Goal: Task Accomplishment & Management: Complete application form

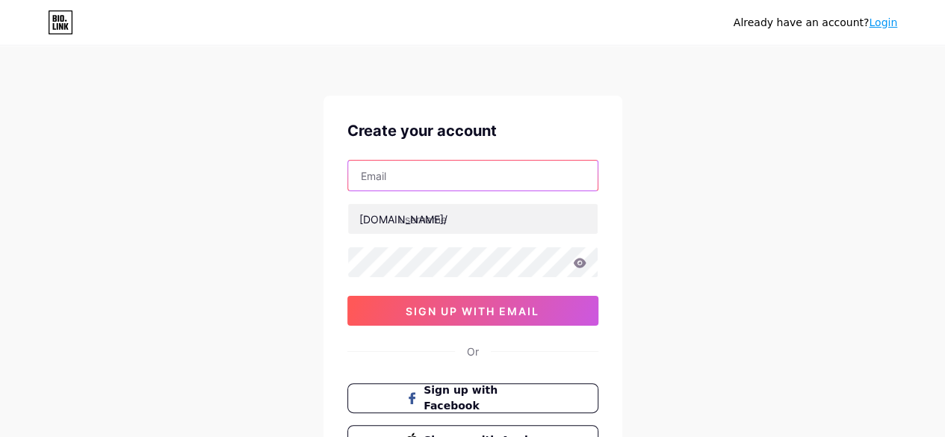
click at [454, 181] on input "text" at bounding box center [472, 176] width 249 height 30
type input "[EMAIL_ADDRESS][DOMAIN_NAME]"
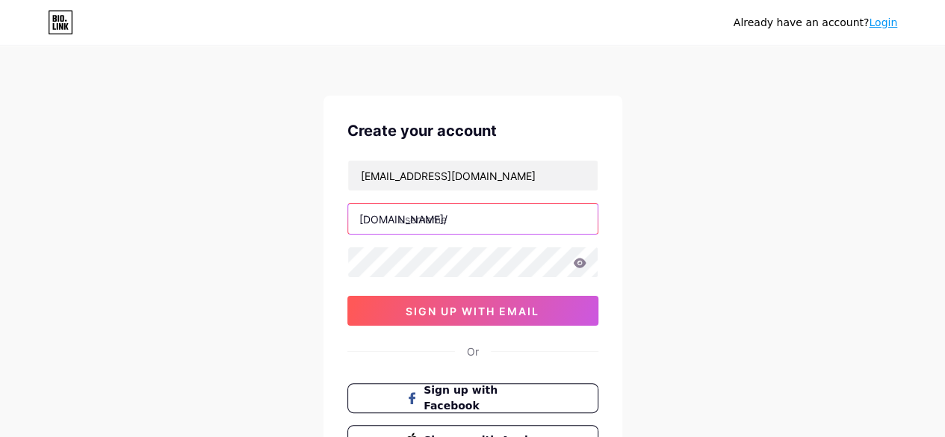
click at [449, 216] on input "text" at bounding box center [472, 219] width 249 height 30
type input "darkdreams"
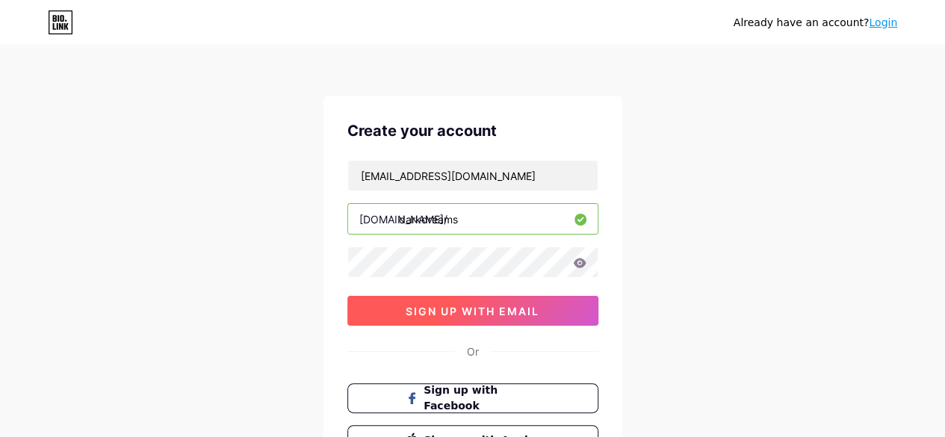
click at [489, 314] on span "sign up with email" at bounding box center [472, 311] width 134 height 13
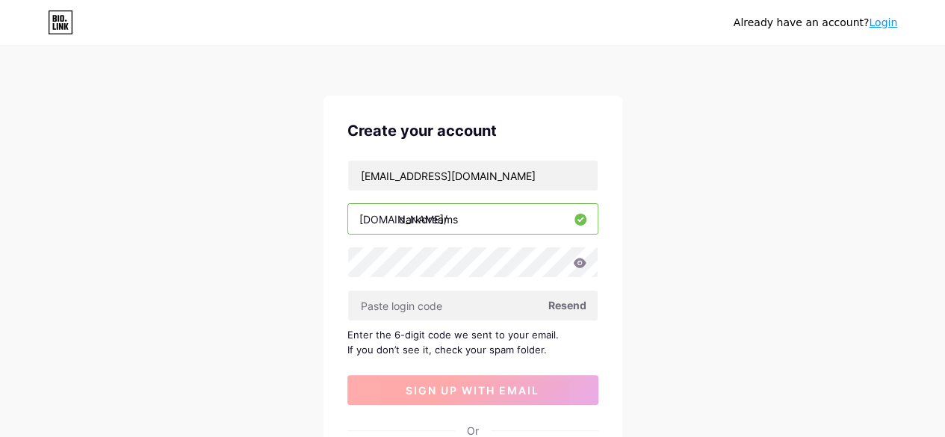
click at [489, 314] on input "text" at bounding box center [472, 305] width 249 height 30
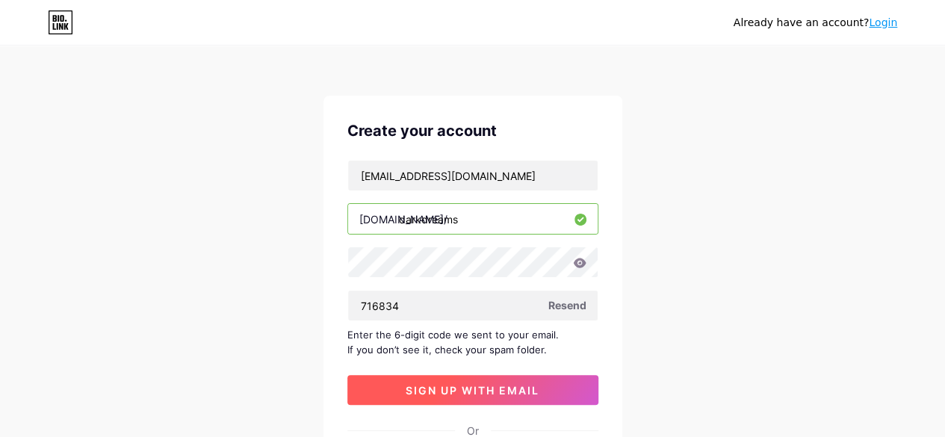
type input "716834"
click at [463, 392] on span "sign up with email" at bounding box center [472, 390] width 134 height 13
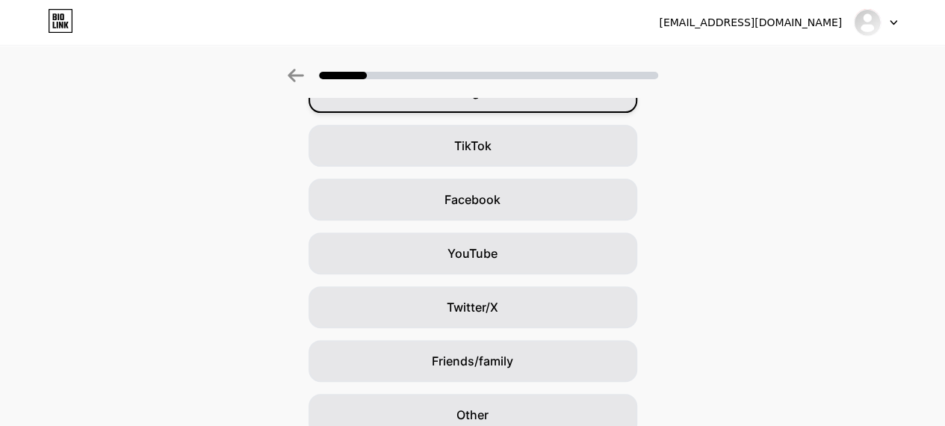
scroll to position [218, 0]
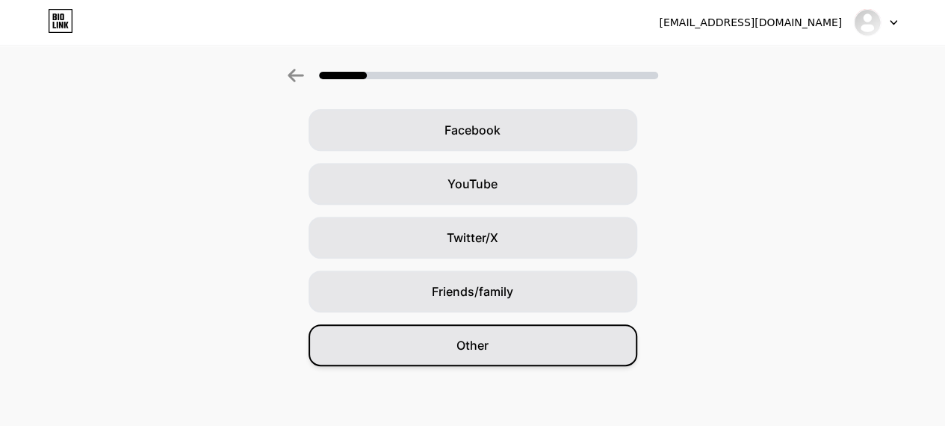
click at [475, 358] on div "Other" at bounding box center [472, 345] width 329 height 42
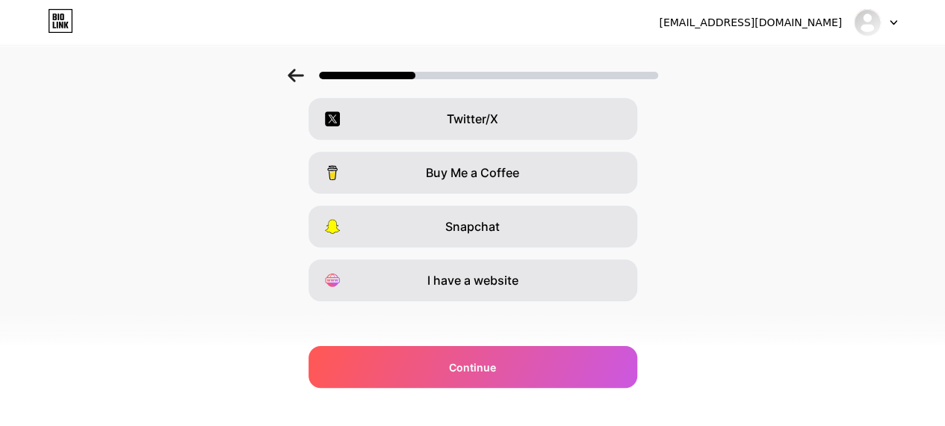
scroll to position [287, 0]
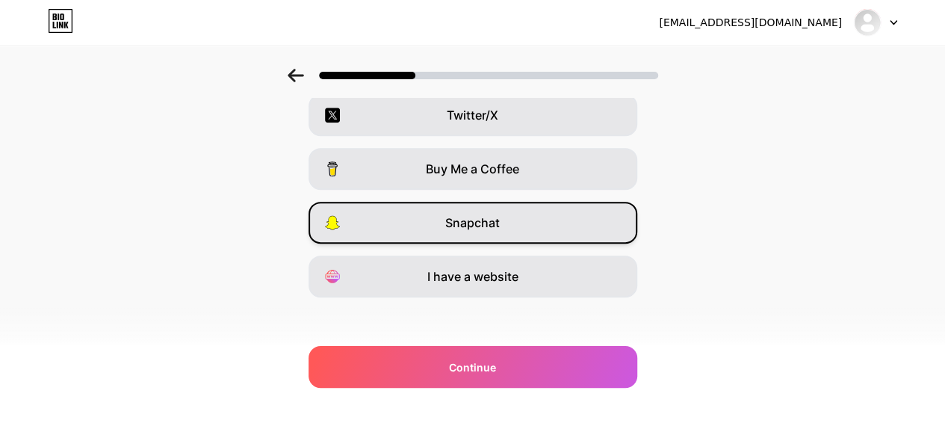
click at [487, 221] on span "Snapchat" at bounding box center [472, 223] width 55 height 18
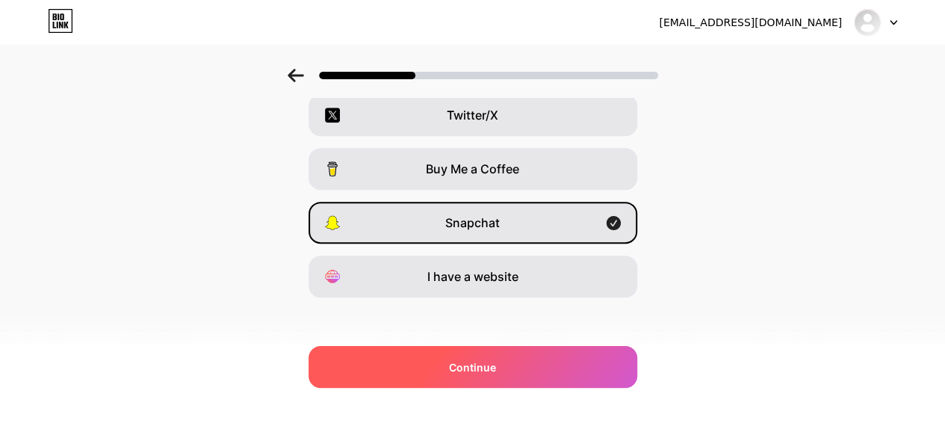
click at [508, 362] on div "Continue" at bounding box center [472, 367] width 329 height 42
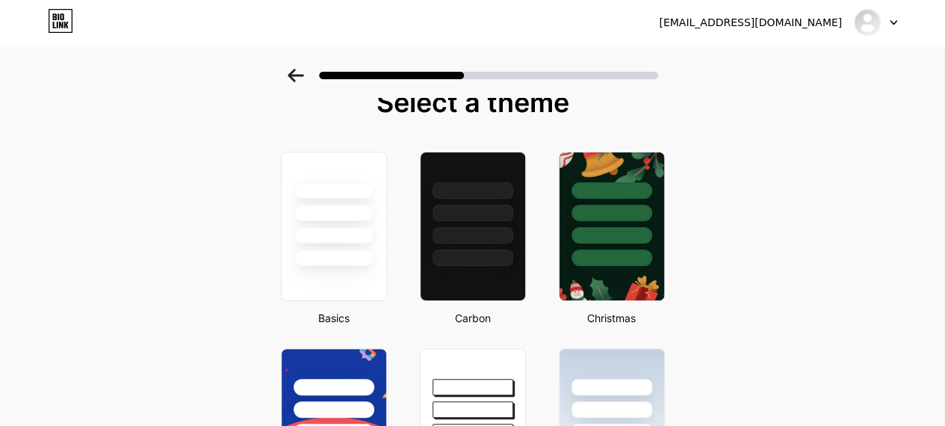
scroll to position [18, 0]
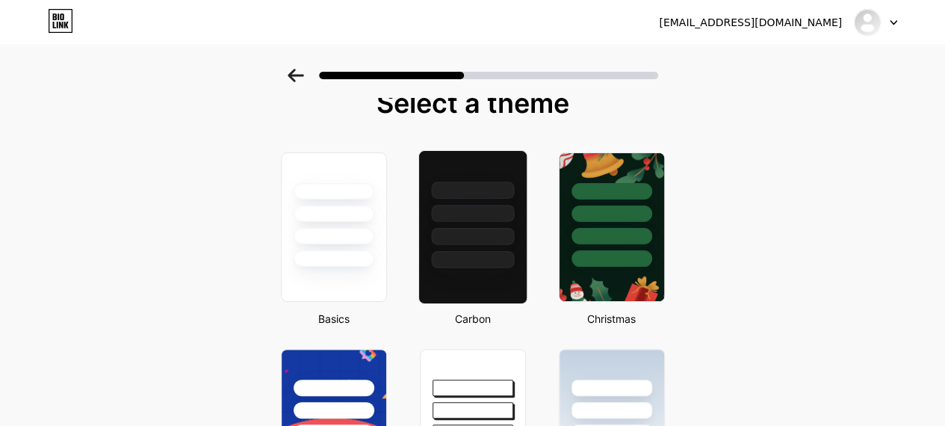
click at [479, 267] on div at bounding box center [471, 227] width 109 height 154
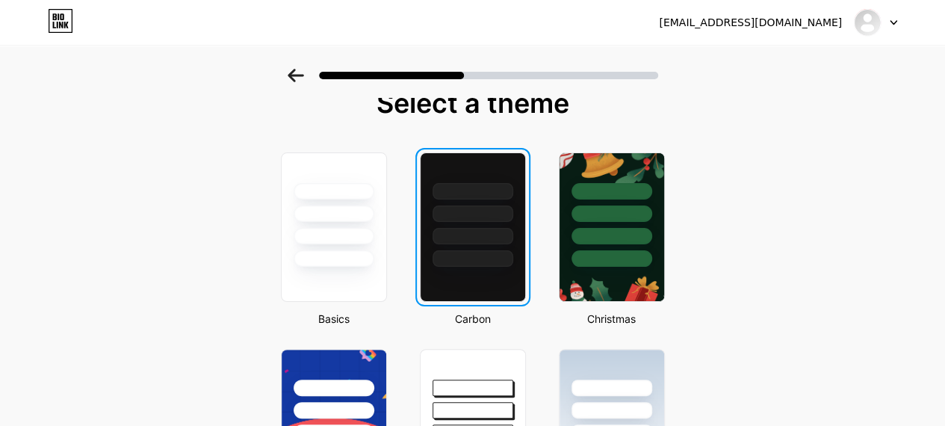
scroll to position [0, 0]
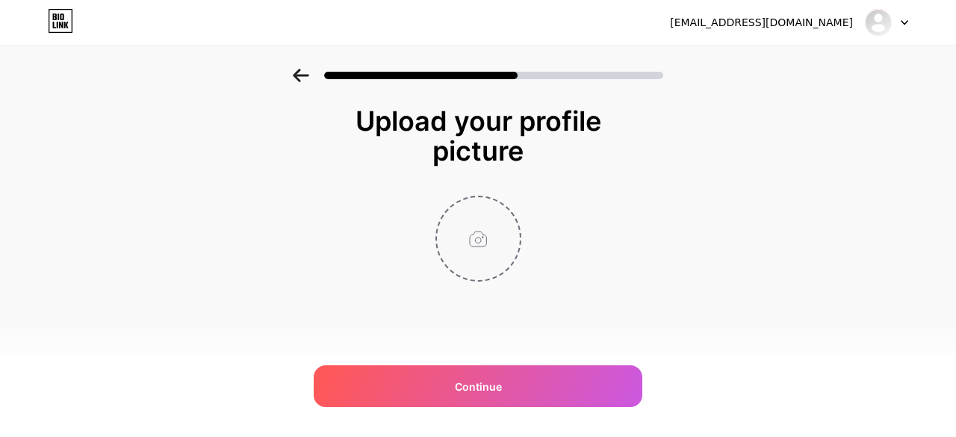
click at [479, 267] on input "file" at bounding box center [478, 238] width 83 height 83
type input "C:\fakepath\hacker.png"
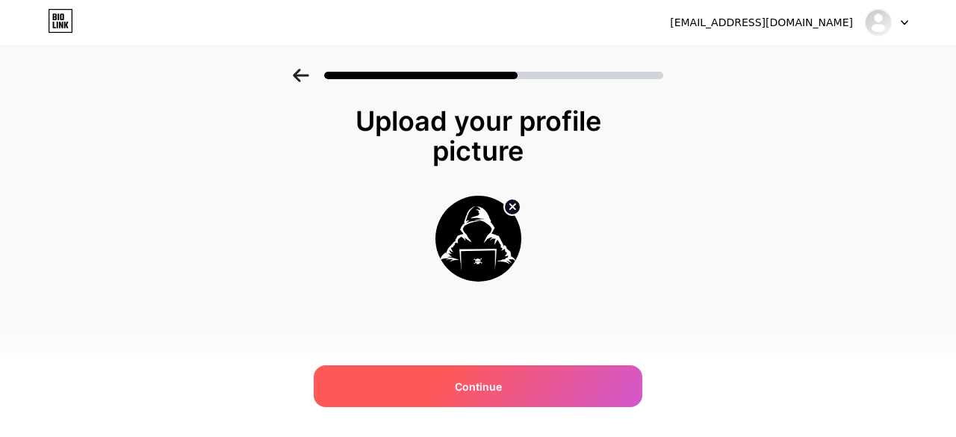
click at [509, 385] on div "Continue" at bounding box center [478, 386] width 329 height 42
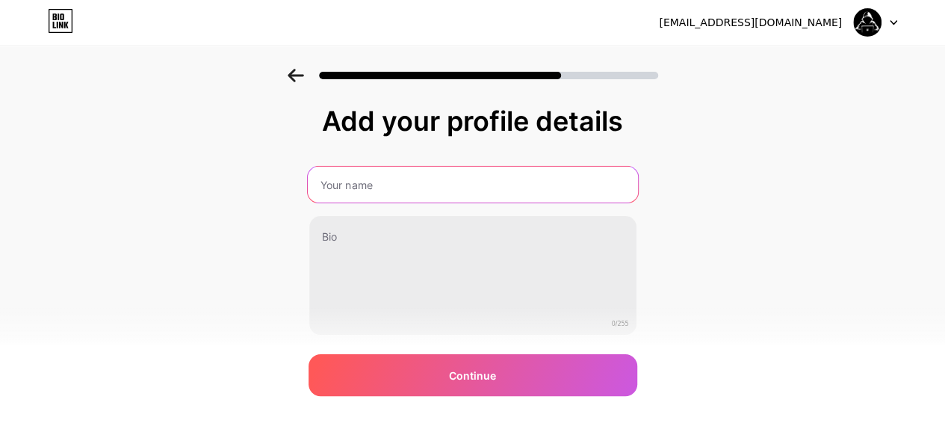
click at [425, 187] on input "text" at bounding box center [472, 185] width 330 height 36
type input "d"
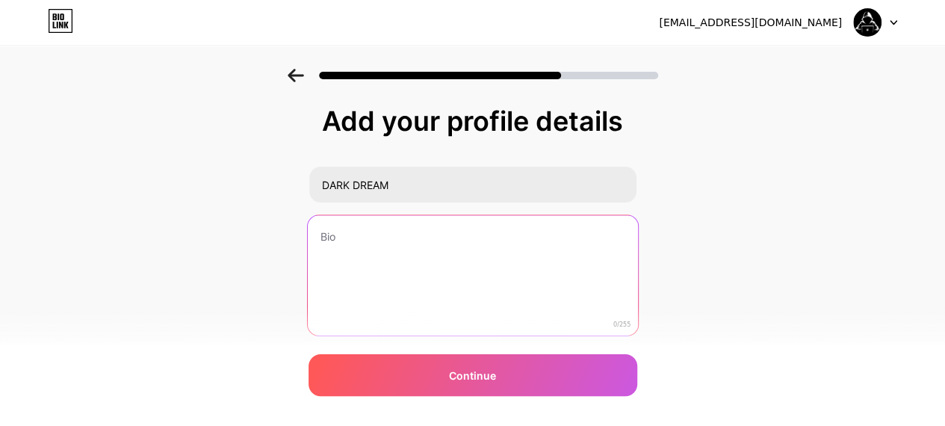
click at [375, 250] on textarea at bounding box center [472, 276] width 330 height 122
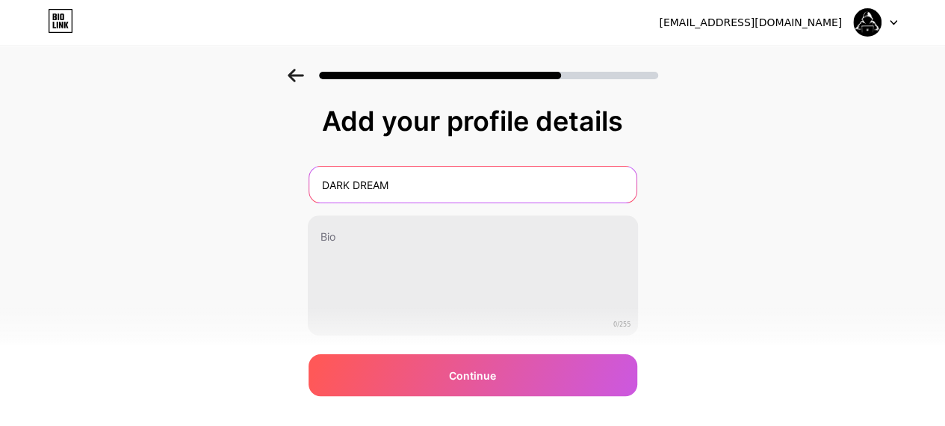
click at [400, 184] on input "DARK DREAM" at bounding box center [472, 185] width 327 height 36
type input "DARK DREAMS"
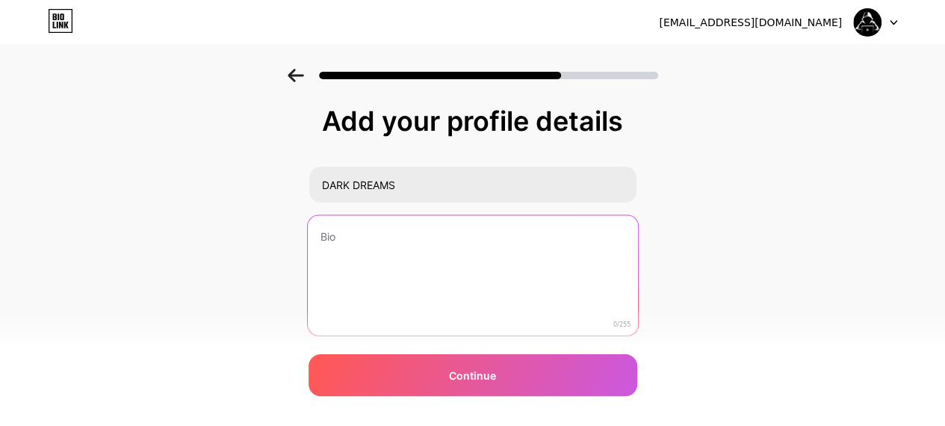
click at [358, 246] on textarea at bounding box center [472, 276] width 330 height 122
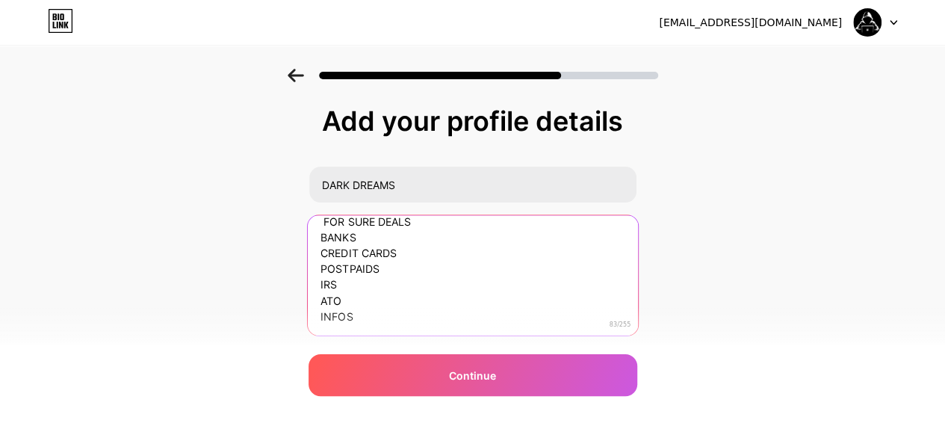
scroll to position [48, 0]
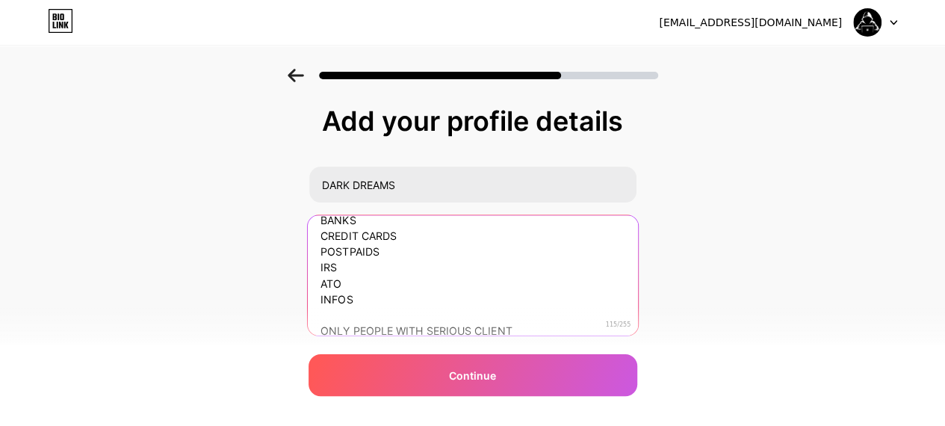
type textarea "PASTE ME ALL YOUR DROP FOR SURE DEALS BANKS CREDIT CARDS POSTPAIDS IRS ATO INFO…"
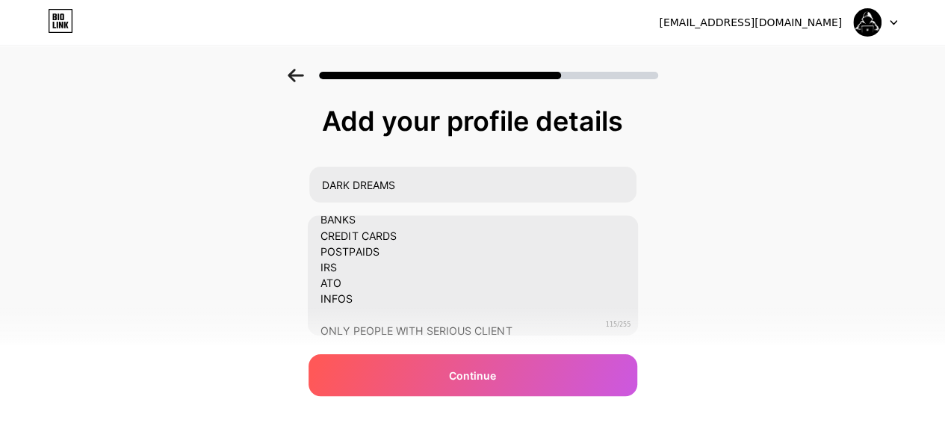
click at [547, 402] on div "Add your profile details DARK DREAMS PASTE ME ALL YOUR DROP FOR SURE DEALS BANK…" at bounding box center [472, 258] width 329 height 304
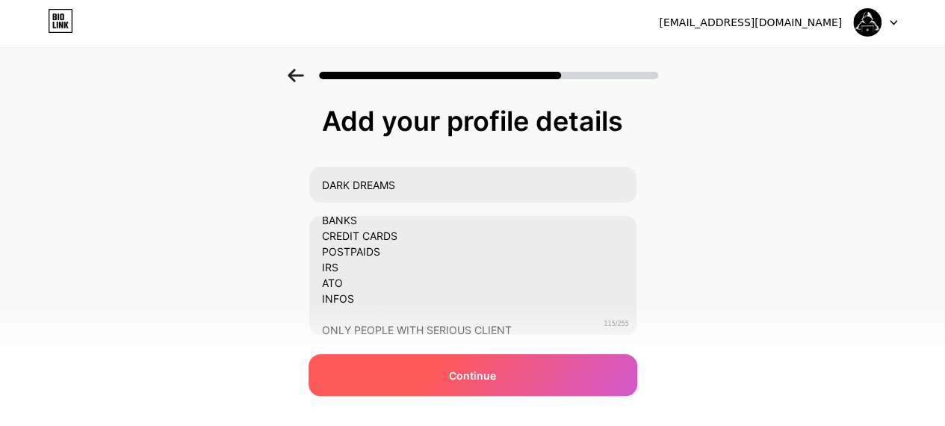
click at [512, 380] on div "Continue" at bounding box center [472, 375] width 329 height 42
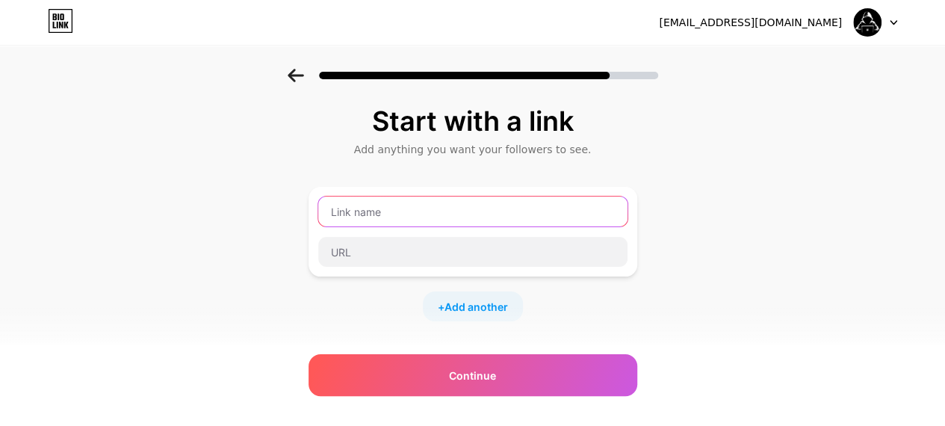
click at [460, 215] on input "text" at bounding box center [472, 211] width 309 height 30
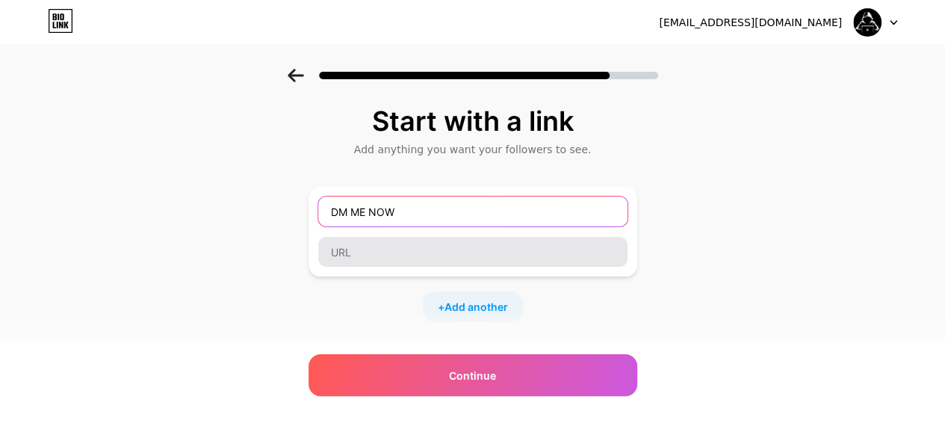
type input "DM ME NOW"
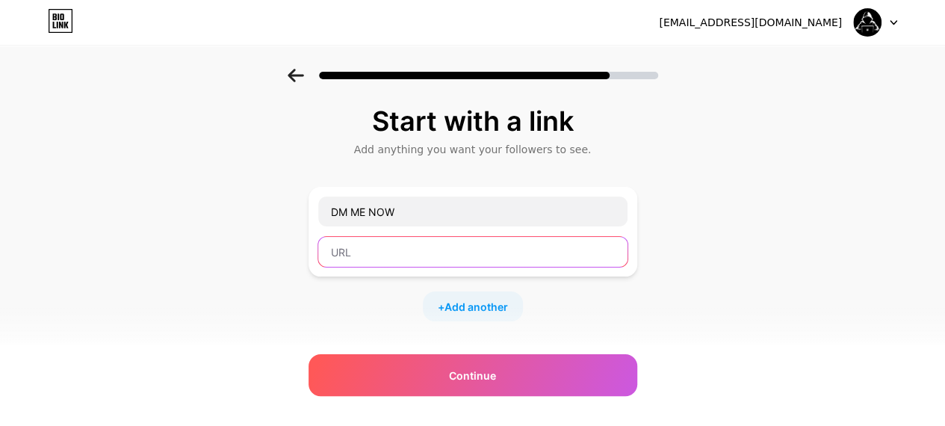
click at [431, 255] on input "text" at bounding box center [472, 252] width 309 height 30
paste input "[DOMAIN_NAME][URL]"
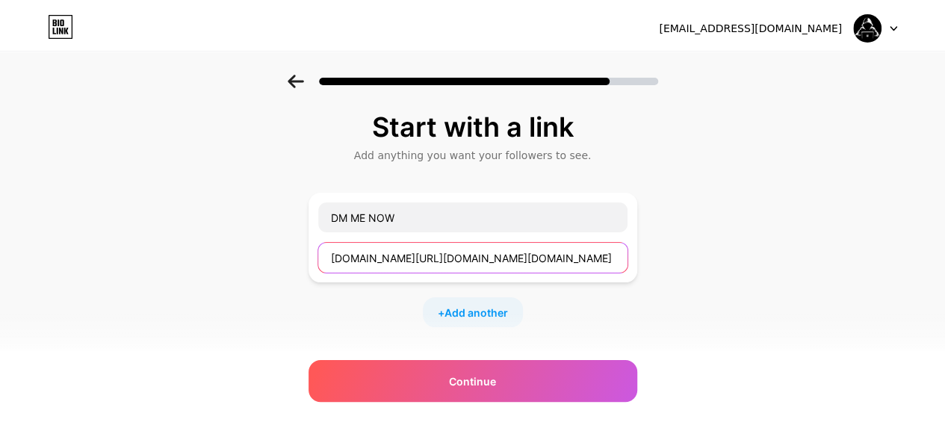
scroll to position [0, 0]
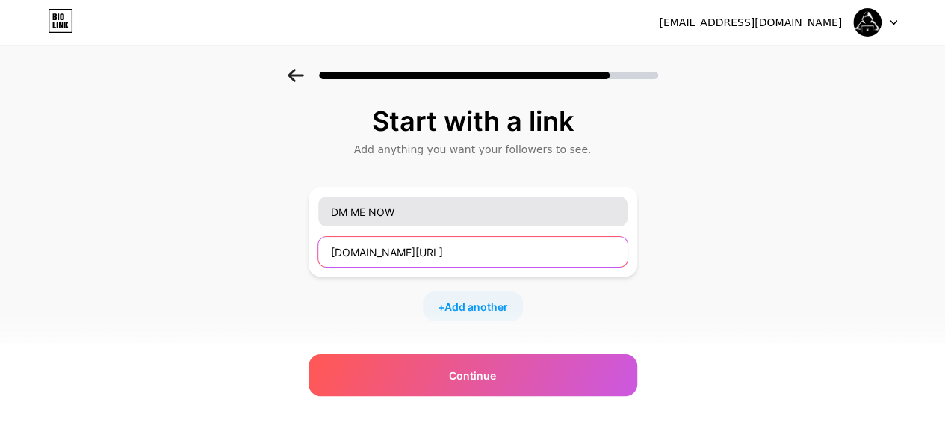
type input "[DOMAIN_NAME][URL]"
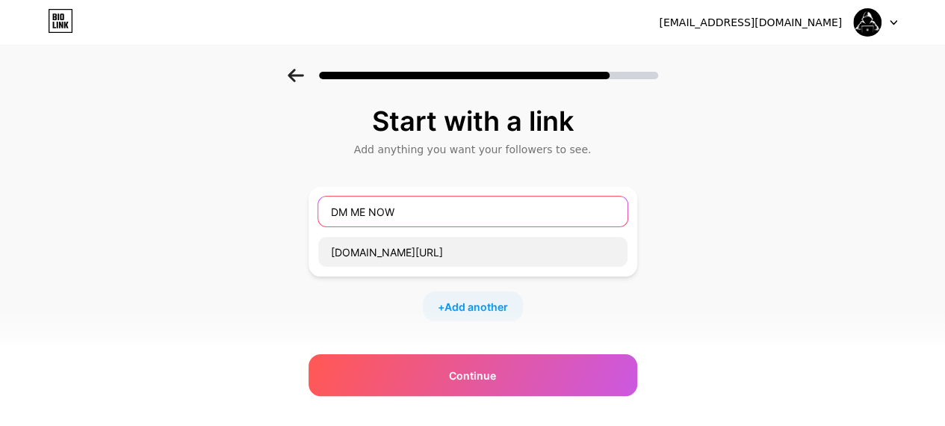
click at [447, 208] on input "DM ME NOW" at bounding box center [472, 211] width 309 height 30
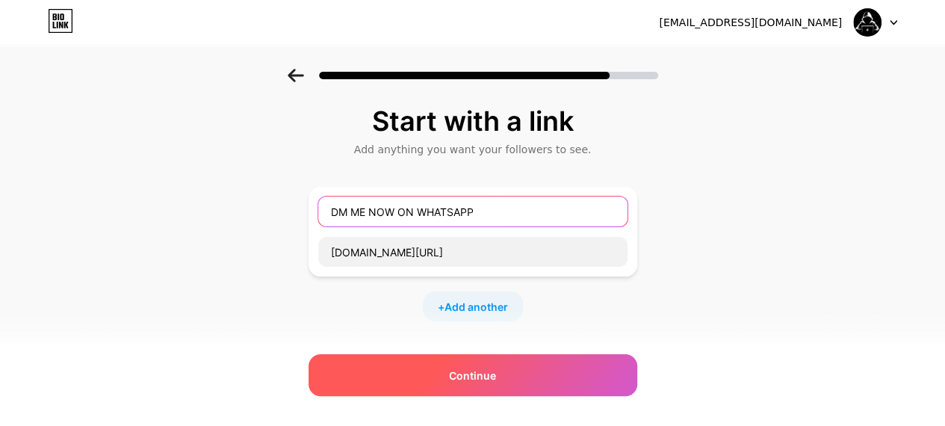
type input "DM ME NOW ON WHATSAPP"
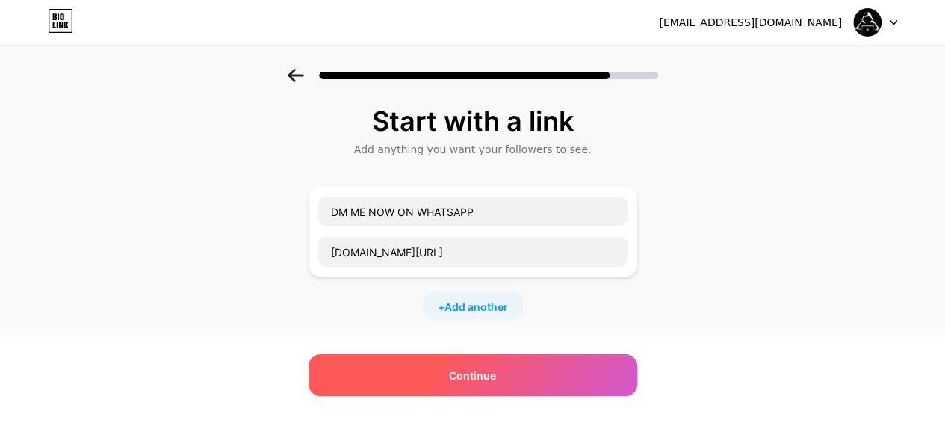
click at [522, 363] on div "Continue" at bounding box center [472, 375] width 329 height 42
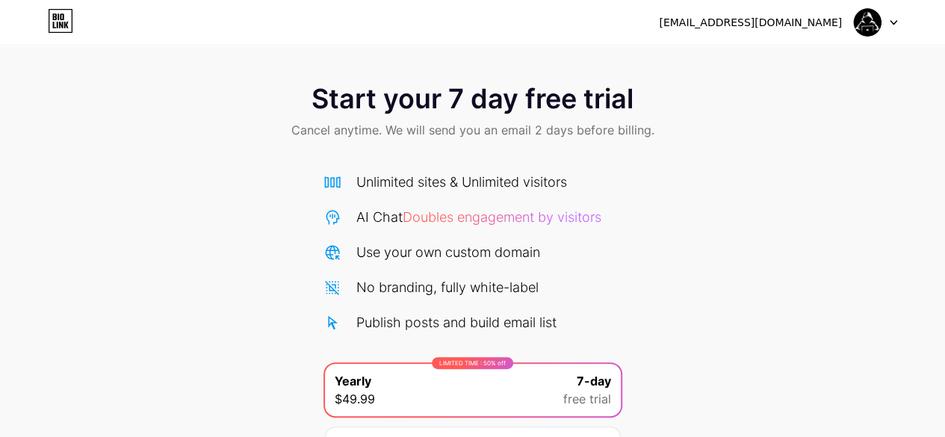
scroll to position [163, 0]
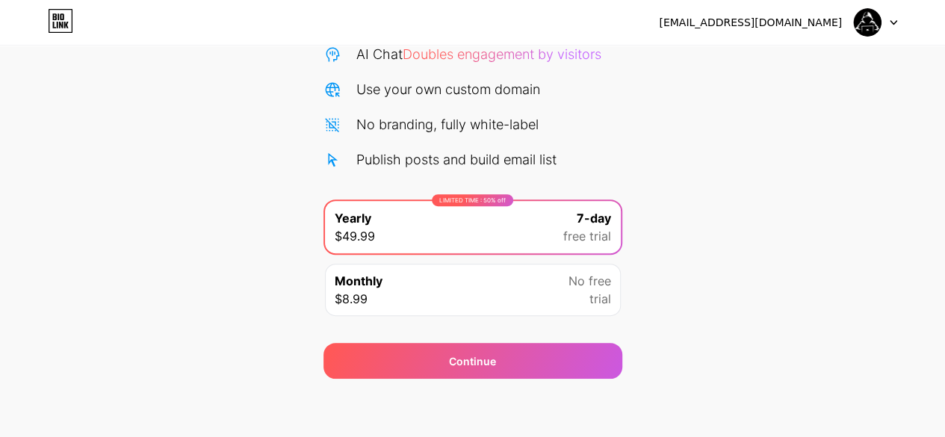
click at [509, 293] on div "Monthly $8.99 No free trial" at bounding box center [473, 290] width 296 height 52
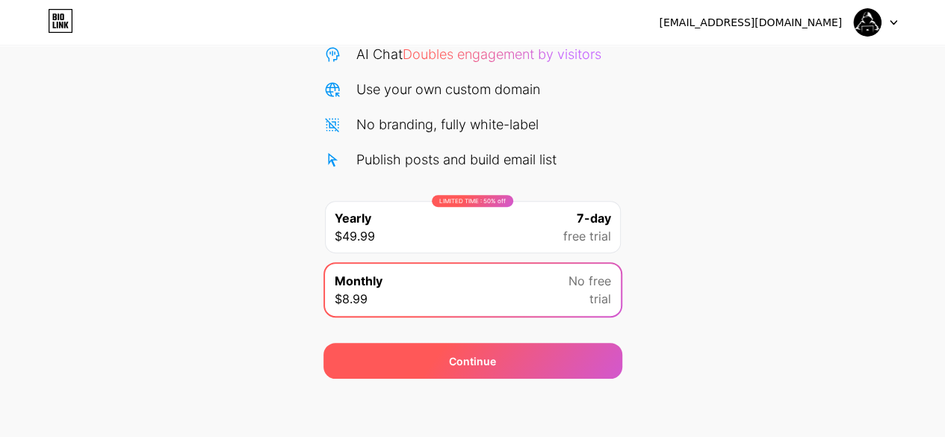
click at [473, 361] on span "Continue" at bounding box center [472, 361] width 47 height 16
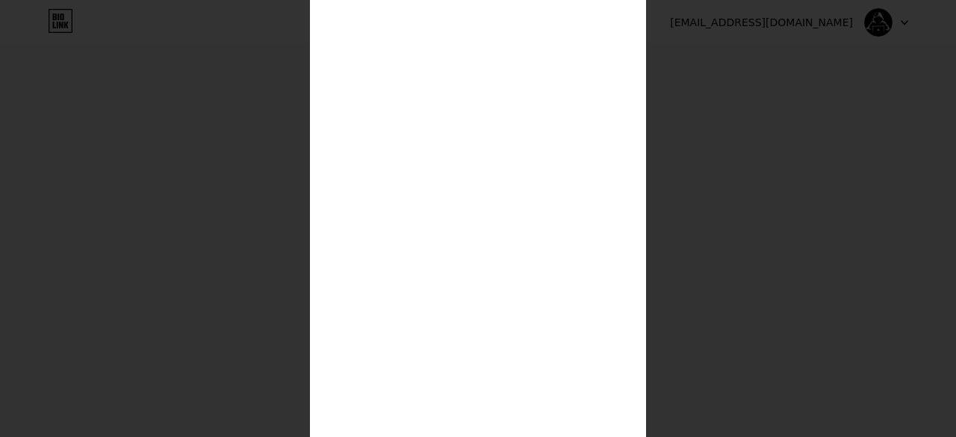
scroll to position [384, 0]
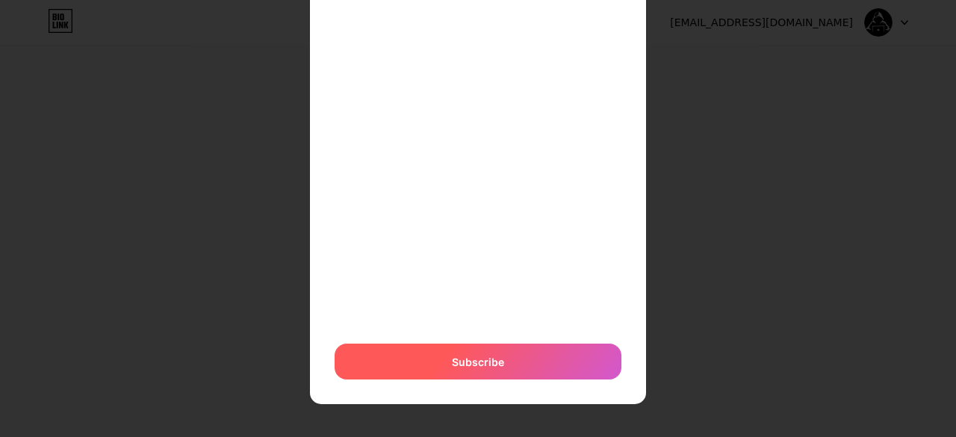
click at [491, 361] on span "Subscribe" at bounding box center [478, 362] width 52 height 16
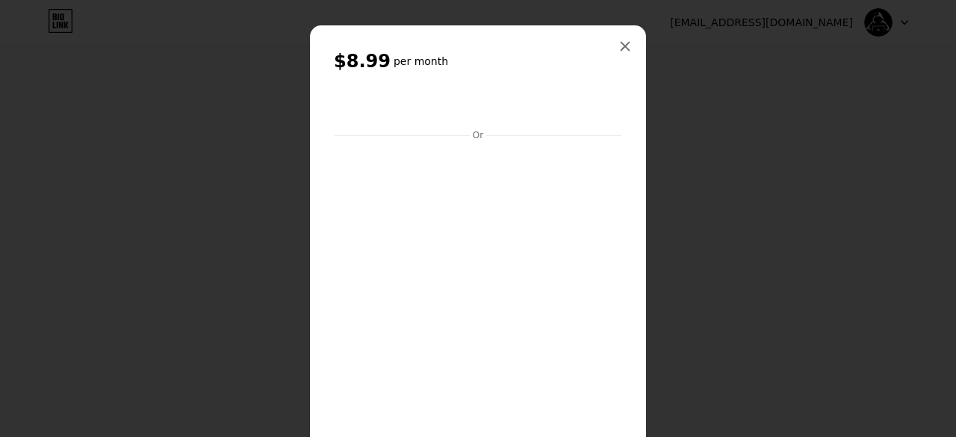
scroll to position [330, 0]
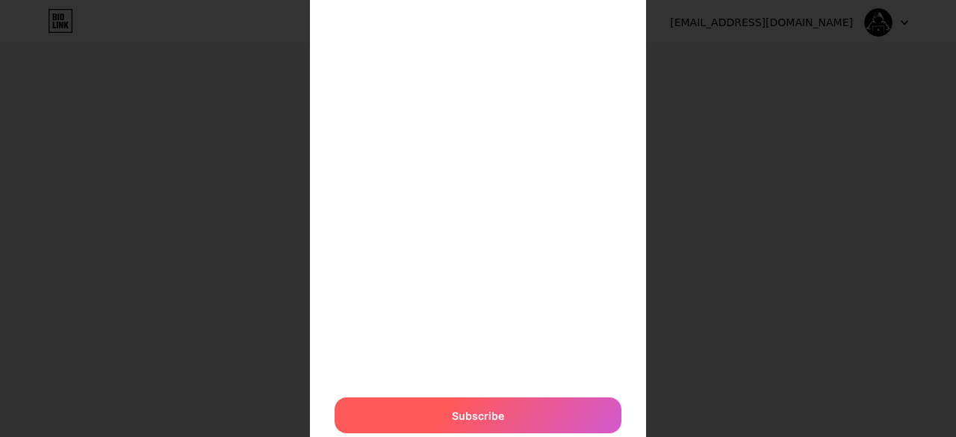
click at [503, 415] on div "Subscribe" at bounding box center [478, 415] width 287 height 36
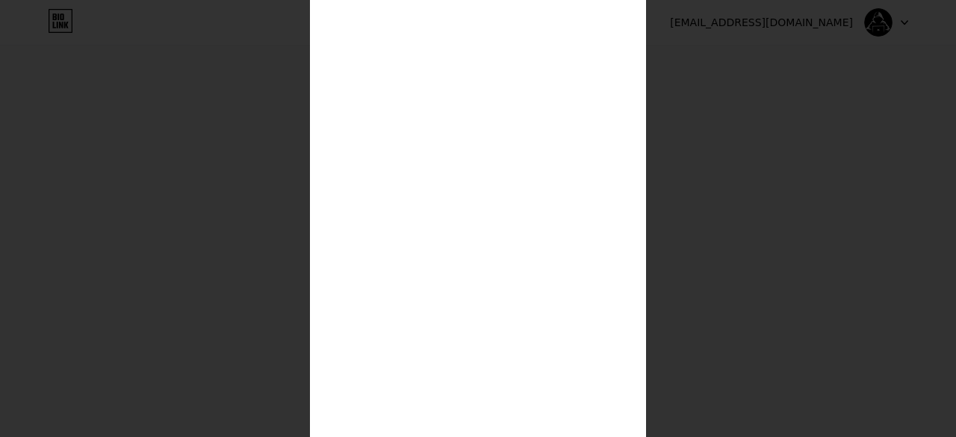
scroll to position [403, 0]
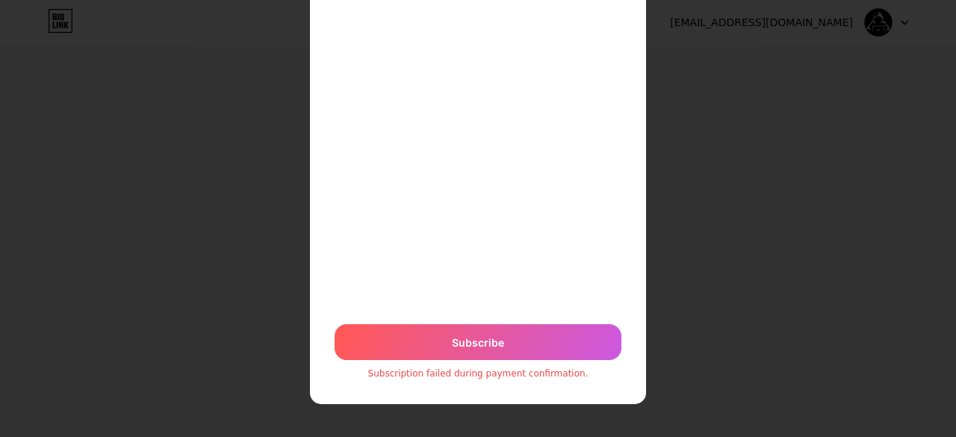
drag, startPoint x: 496, startPoint y: 210, endPoint x: 624, endPoint y: 38, distance: 214.0
click at [624, 38] on div "$8.99 per month Or Subscribe Subscription failed during payment confirmation." at bounding box center [478, 17] width 336 height 774
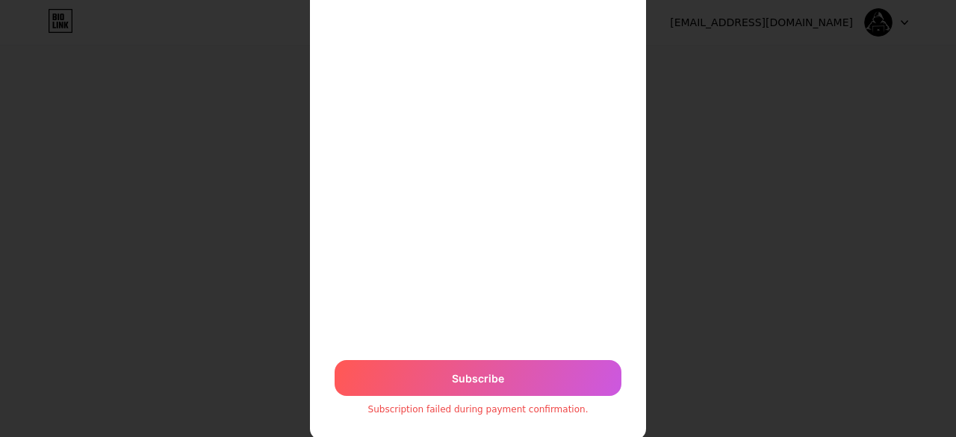
scroll to position [372, 0]
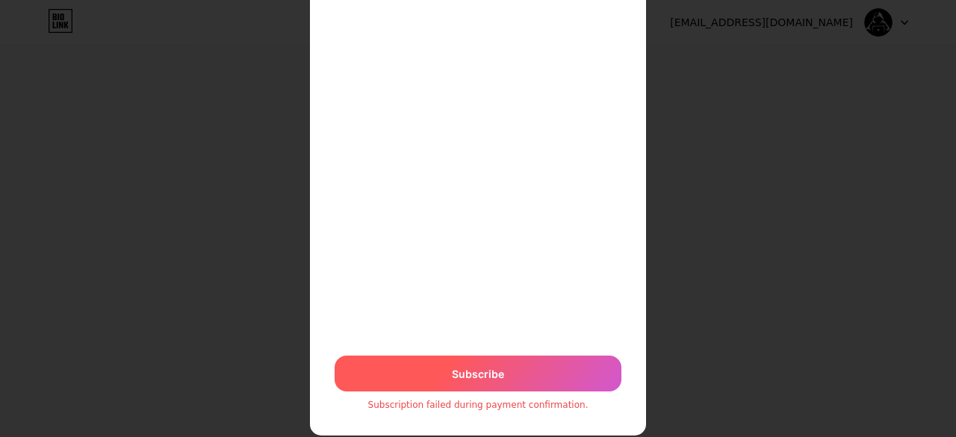
click at [496, 376] on span "Subscribe" at bounding box center [478, 374] width 52 height 16
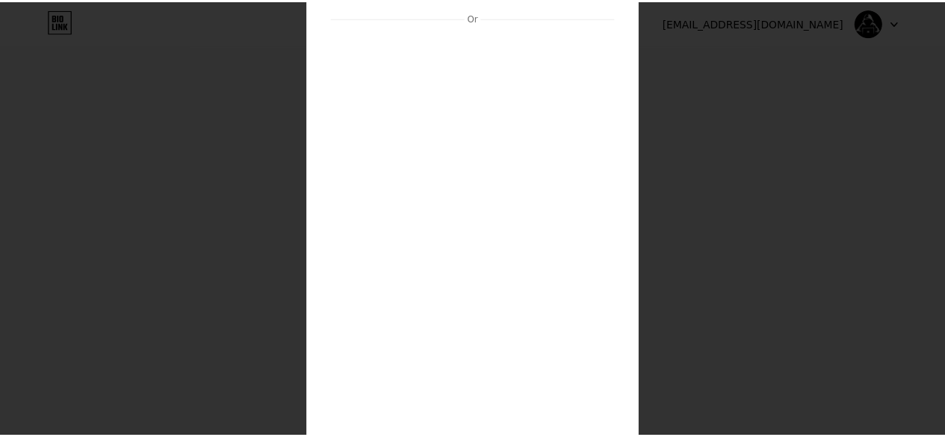
scroll to position [0, 0]
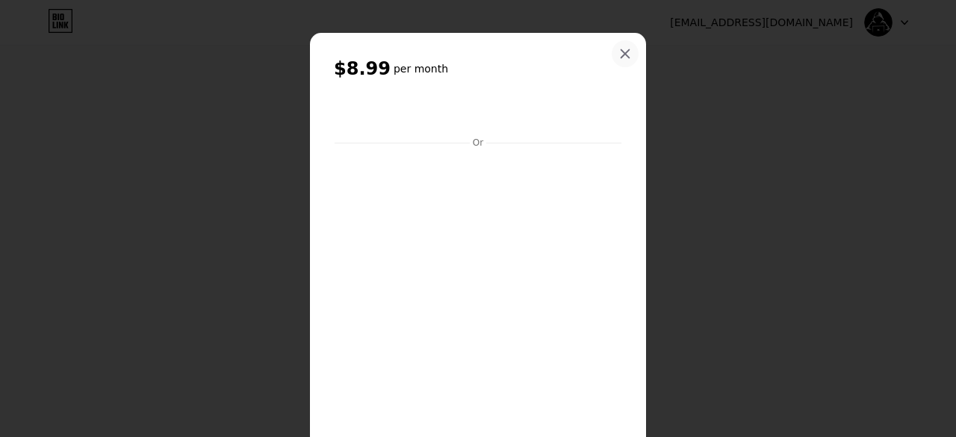
click at [621, 53] on icon at bounding box center [625, 54] width 8 height 8
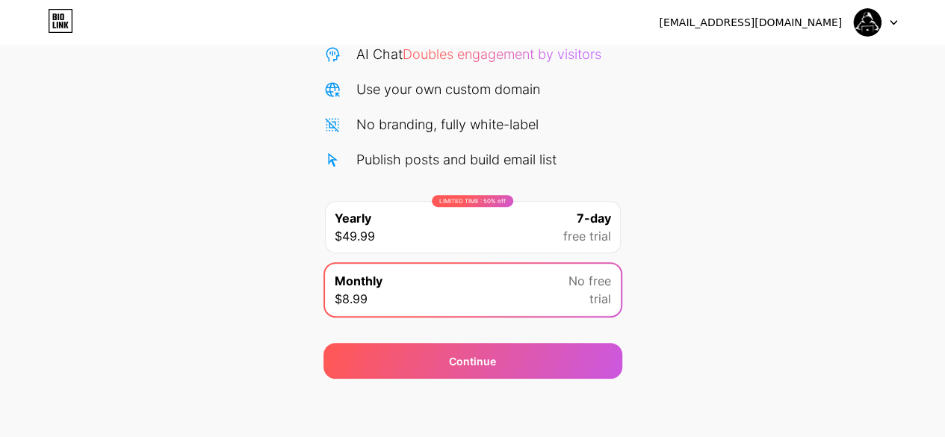
click at [488, 240] on div "LIMITED TIME : 50% off Yearly $49.99 7-day free trial" at bounding box center [473, 227] width 296 height 52
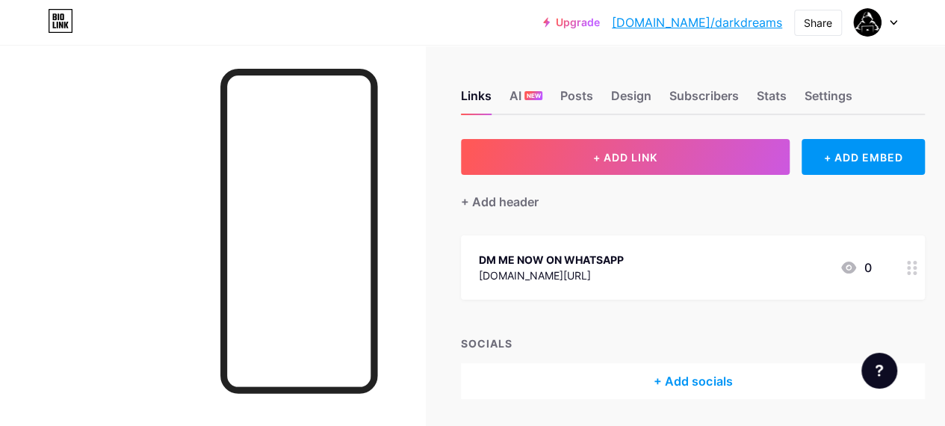
scroll to position [47, 0]
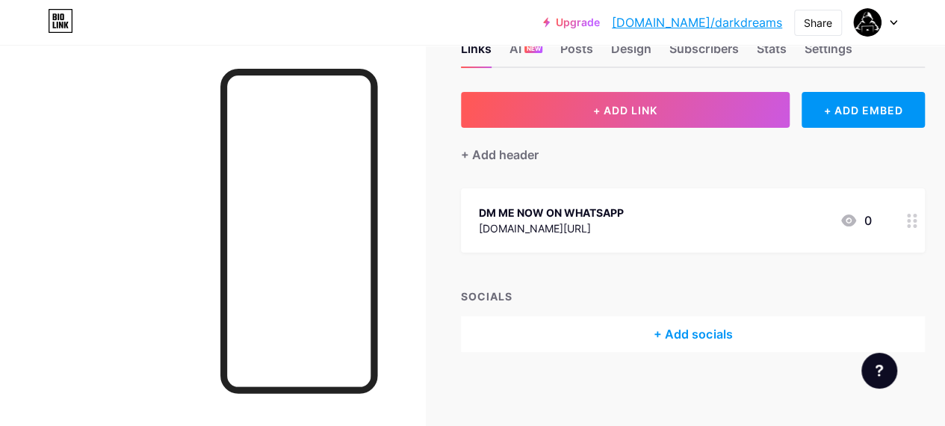
click at [727, 23] on link "[DOMAIN_NAME]/darkdreams" at bounding box center [697, 22] width 170 height 18
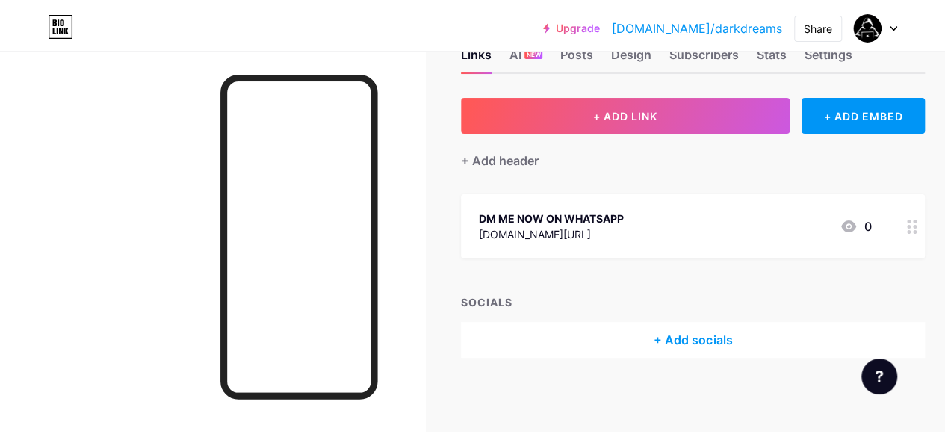
scroll to position [0, 0]
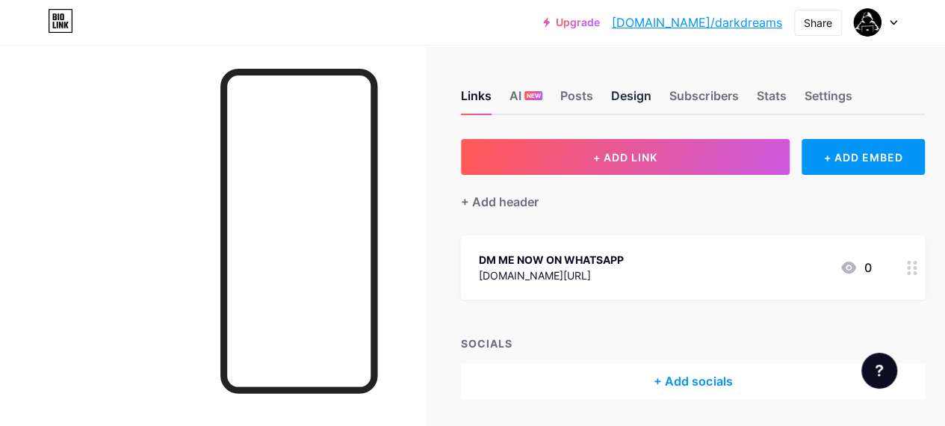
click at [639, 91] on div "Design" at bounding box center [631, 100] width 40 height 27
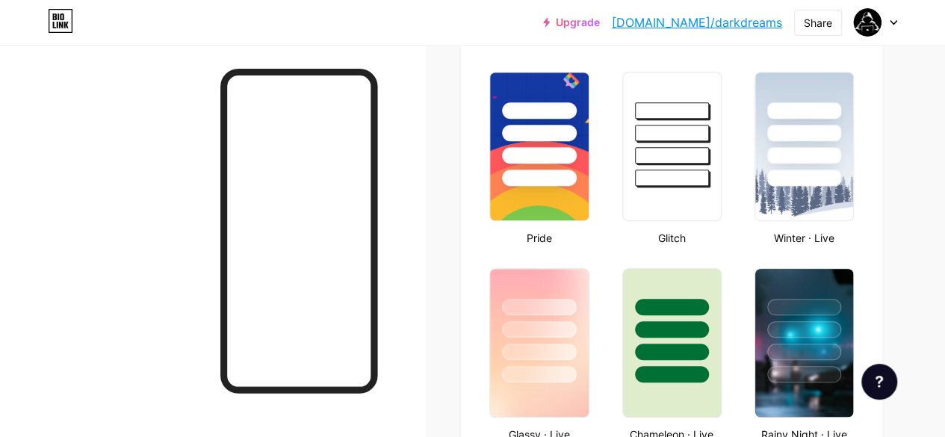
scroll to position [572, 0]
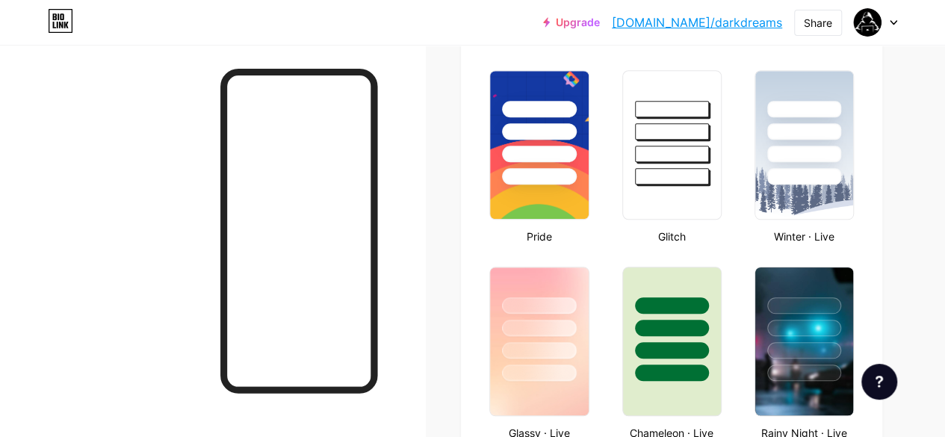
click at [632, 133] on div at bounding box center [672, 128] width 98 height 114
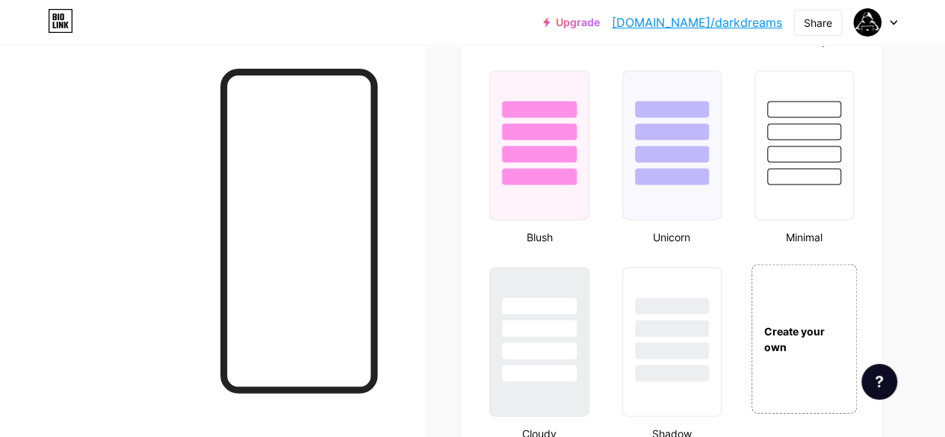
scroll to position [1552, 0]
click at [797, 201] on div at bounding box center [804, 146] width 102 height 154
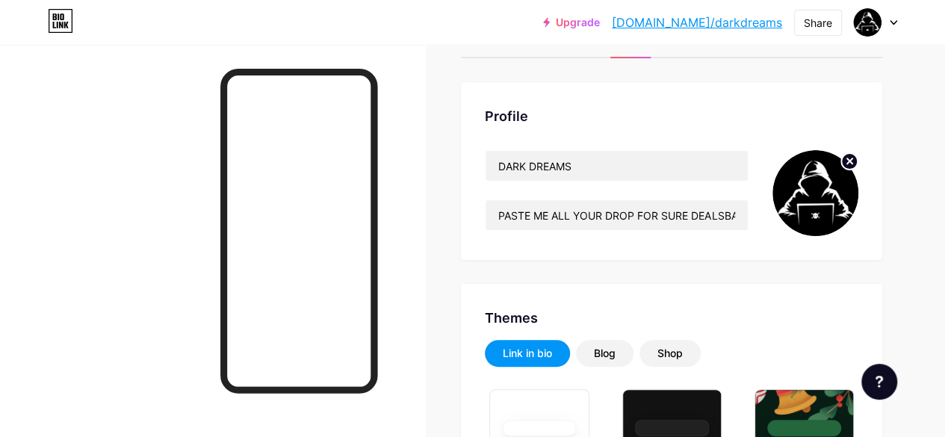
scroll to position [0, 0]
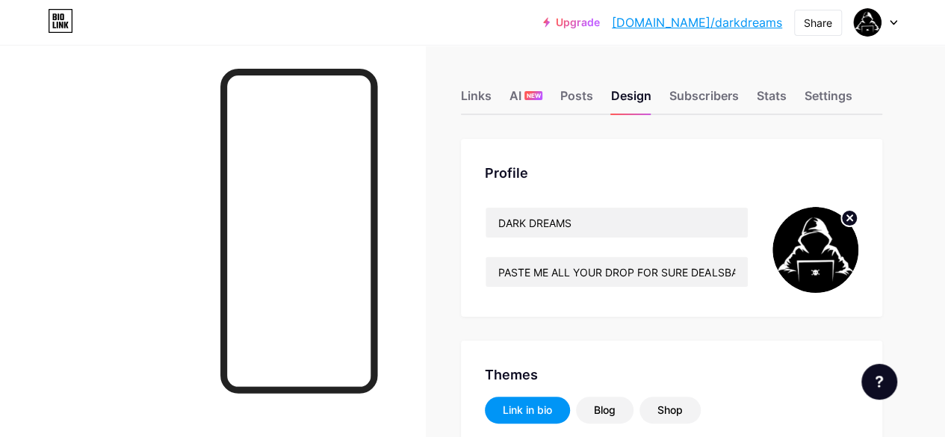
click at [895, 15] on div at bounding box center [875, 22] width 43 height 27
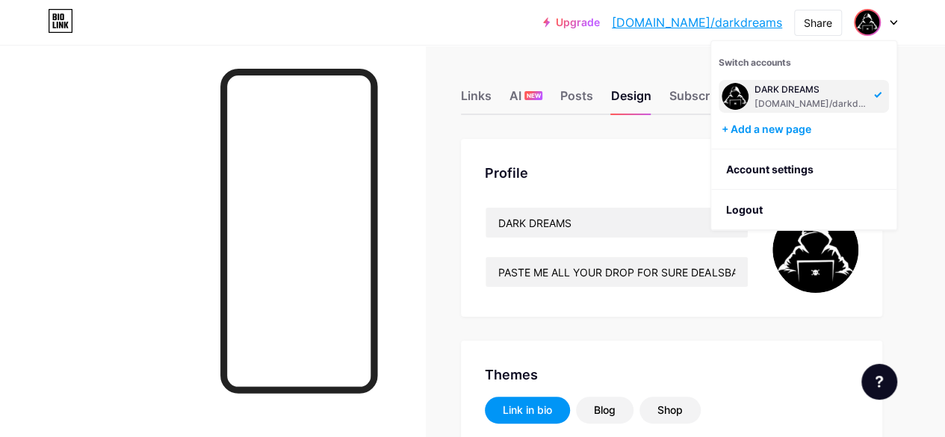
click at [600, 22] on link "Upgrade" at bounding box center [571, 22] width 57 height 12
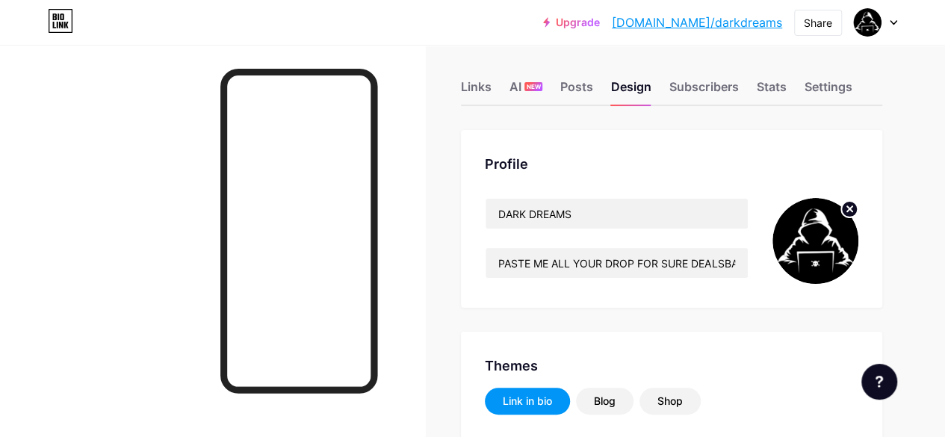
scroll to position [7, 0]
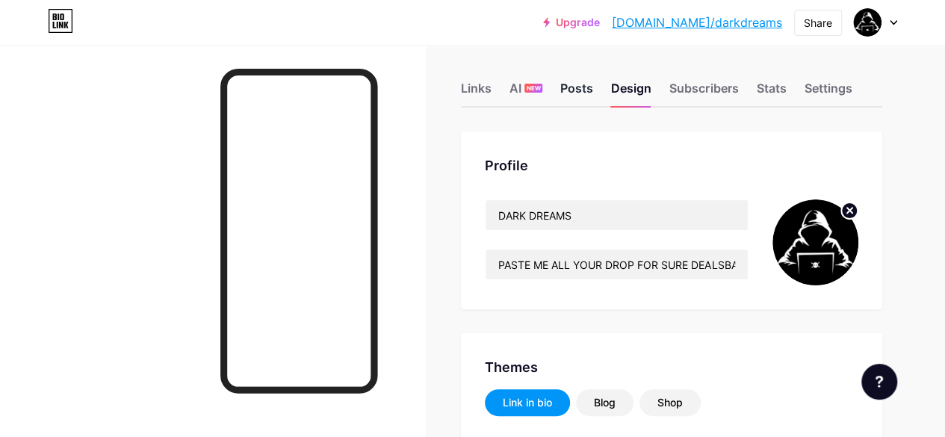
click at [582, 87] on div "Posts" at bounding box center [576, 92] width 33 height 27
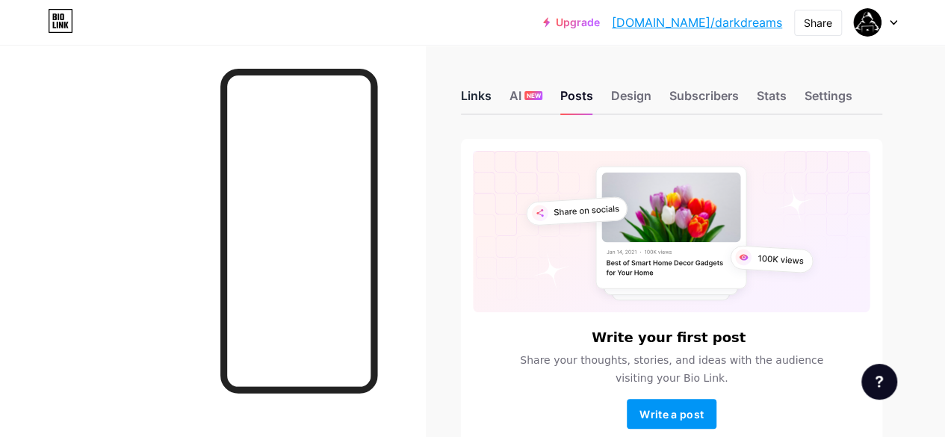
click at [482, 92] on div "Links" at bounding box center [476, 100] width 31 height 27
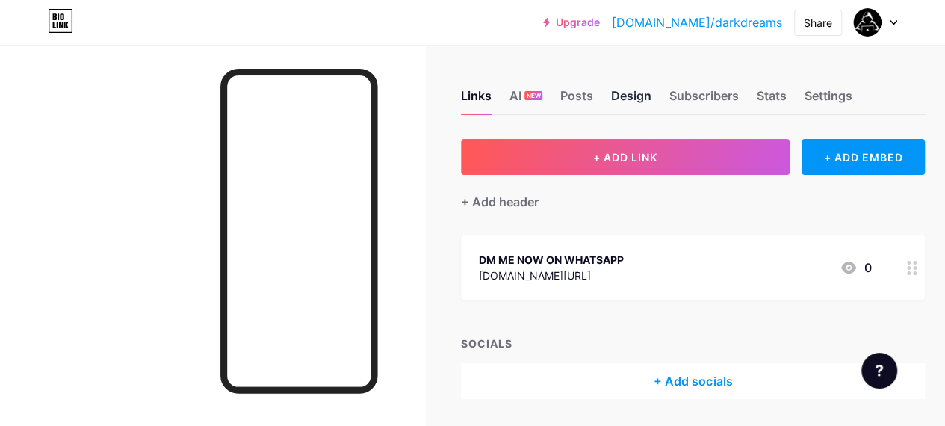
click at [631, 99] on div "Design" at bounding box center [631, 100] width 40 height 27
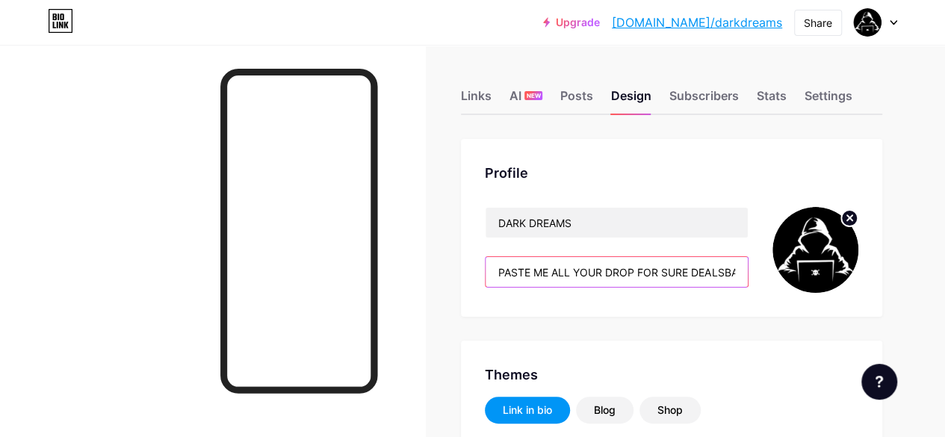
click at [638, 271] on input "PASTE ME ALL YOUR DROP FOR SURE DEALSBANKSCREDIT CARDSPOSTPAIDSIRS ATOINFOSONLY…" at bounding box center [616, 272] width 262 height 30
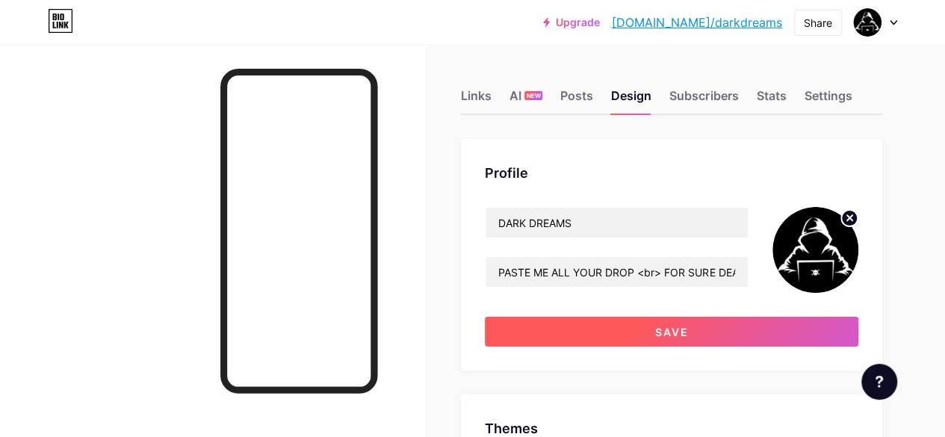
click at [674, 335] on span "Save" at bounding box center [672, 332] width 34 height 13
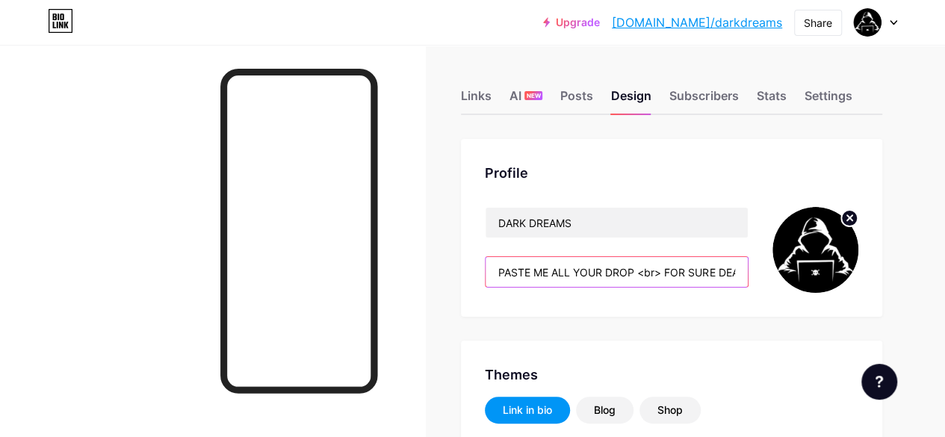
click at [666, 273] on input "PASTE ME ALL YOUR DROP <br> FOR SURE DEALSBANKSCREDIT CARDSPOSTPAIDSIRS ATOINFO…" at bounding box center [616, 272] width 262 height 30
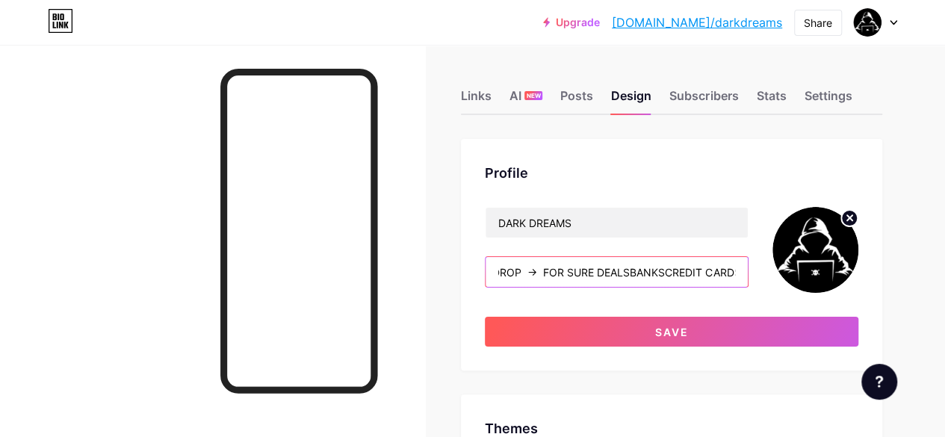
scroll to position [0, 125]
click at [626, 273] on input "PASTE ME ALL YOUR DROP -> FOR SURE DEALSBANKSCREDIT CARDSPOSTPAIDSIRS ATOINFOSO…" at bounding box center [616, 272] width 262 height 30
click at [673, 269] on input "PASTE ME ALL YOUR DROP -> FOR SURE DEALS -> BANKSCREDIT CARDSPOSTPAIDSIRS ATOIN…" at bounding box center [616, 272] width 262 height 30
click at [672, 272] on input "PASTE ME ALL YOUR DROP -> FOR SURE DEALS -> BANKS ->CREDIT CARDSPOSTPAIDSIRS AT…" at bounding box center [616, 272] width 262 height 30
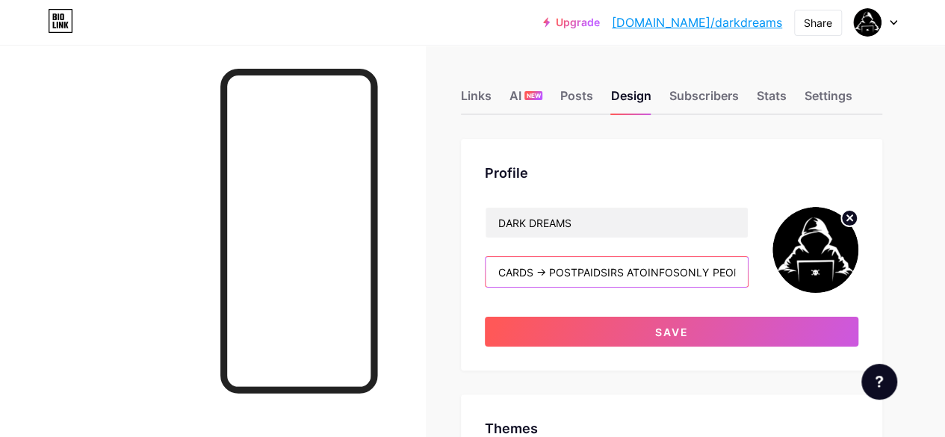
scroll to position [0, 360]
click at [601, 271] on input "PASTE ME ALL YOUR DROP -> FOR SURE DEALS -> BANKS ->CREDIT CARDS -> POSTPAIDSIR…" at bounding box center [616, 272] width 262 height 30
click at [635, 273] on input "PASTE ME ALL YOUR DROP -> FOR SURE DEALS -> BANKS ->CREDIT CARDS -> POSTPAIDS -…" at bounding box center [616, 272] width 262 height 30
click at [618, 270] on input "PASTE ME ALL YOUR DROP -> FOR SURE DEALS -> BANKS ->CREDIT CARDS -> POSTPAIDS -…" at bounding box center [616, 272] width 262 height 30
click at [638, 271] on input "PASTE ME ALL YOUR DROP -> FOR SURE DEALS -> BANKS ->CREDIT CARDS -> POSTPAIDS -…" at bounding box center [616, 272] width 262 height 30
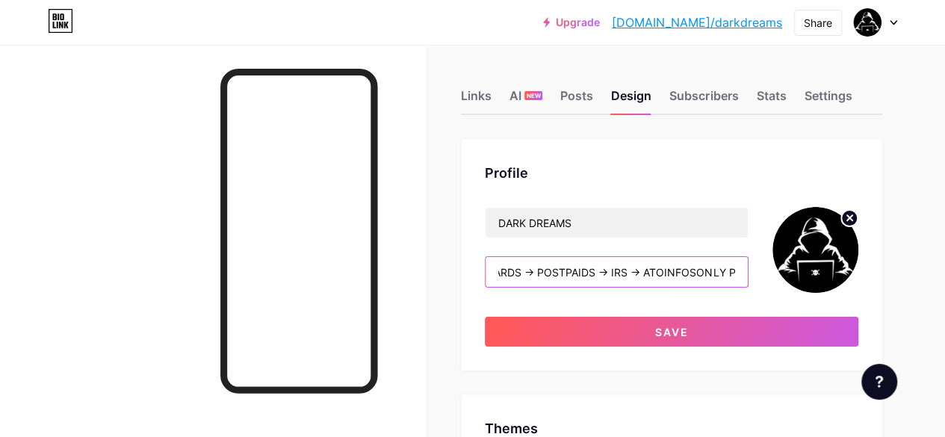
click at [668, 272] on input "PASTE ME ALL YOUR DROP -> FOR SURE DEALS -> BANKS ->CREDIT CARDS -> POSTPAIDS -…" at bounding box center [616, 272] width 262 height 30
click at [653, 270] on input "PASTE ME ALL YOUR DROP -> FOR SURE DEALS -> BANKS ->CREDIT CARDS -> POSTPAIDS -…" at bounding box center [616, 272] width 262 height 30
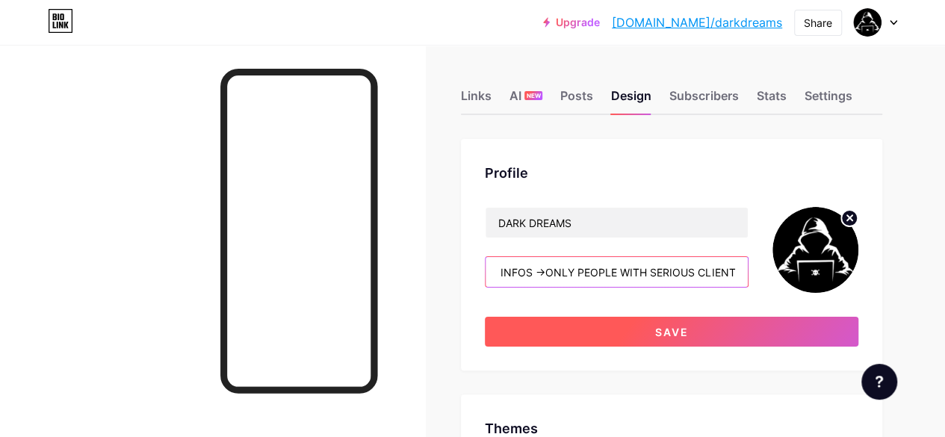
type input "PASTE ME ALL YOUR DROP -> FOR SURE DEALS -> BANKS ->CREDIT CARDS -> POSTPAIDS -…"
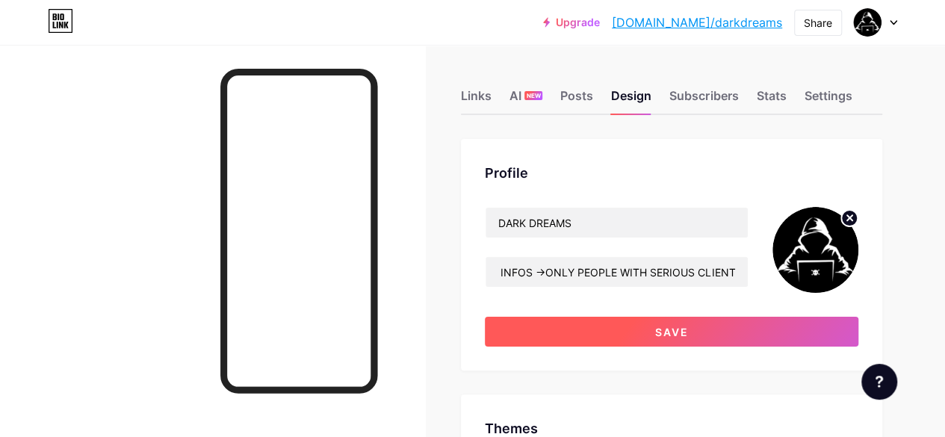
scroll to position [0, 0]
click at [718, 319] on button "Save" at bounding box center [671, 332] width 373 height 30
